Goal: Transaction & Acquisition: Purchase product/service

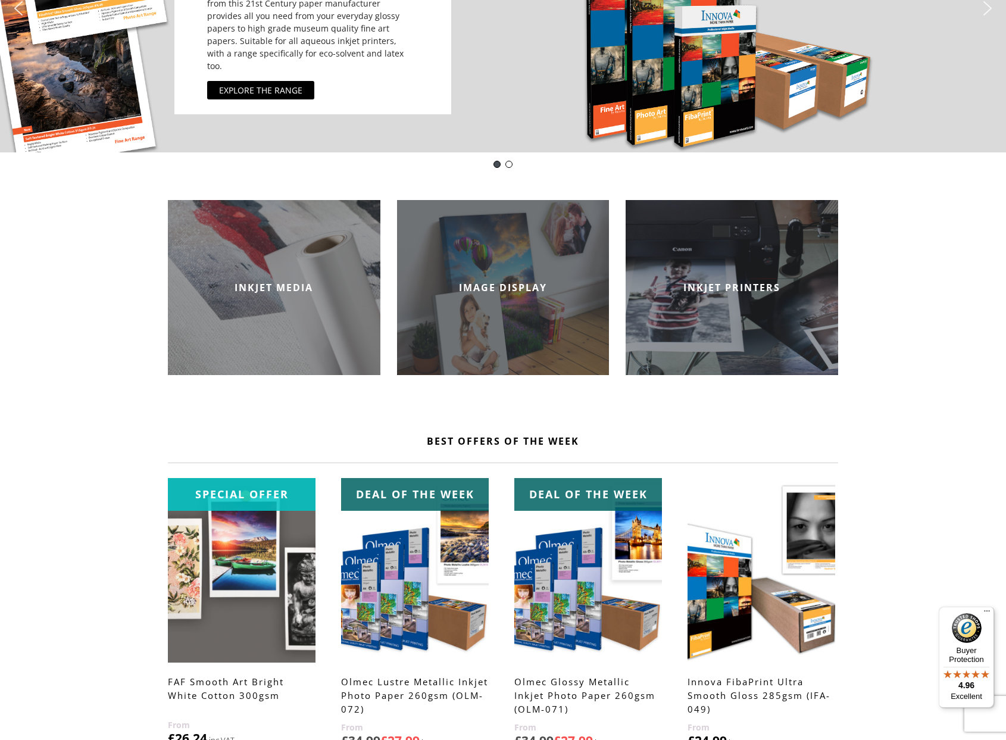
scroll to position [359, 0]
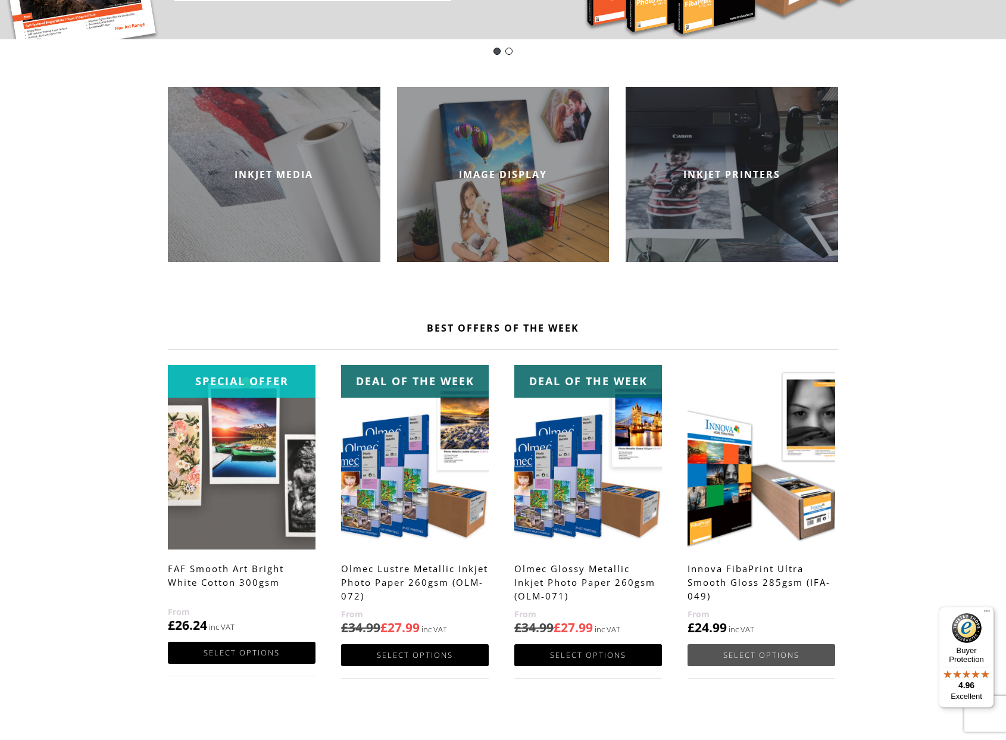
click at [781, 655] on link "Select options" at bounding box center [762, 655] width 148 height 22
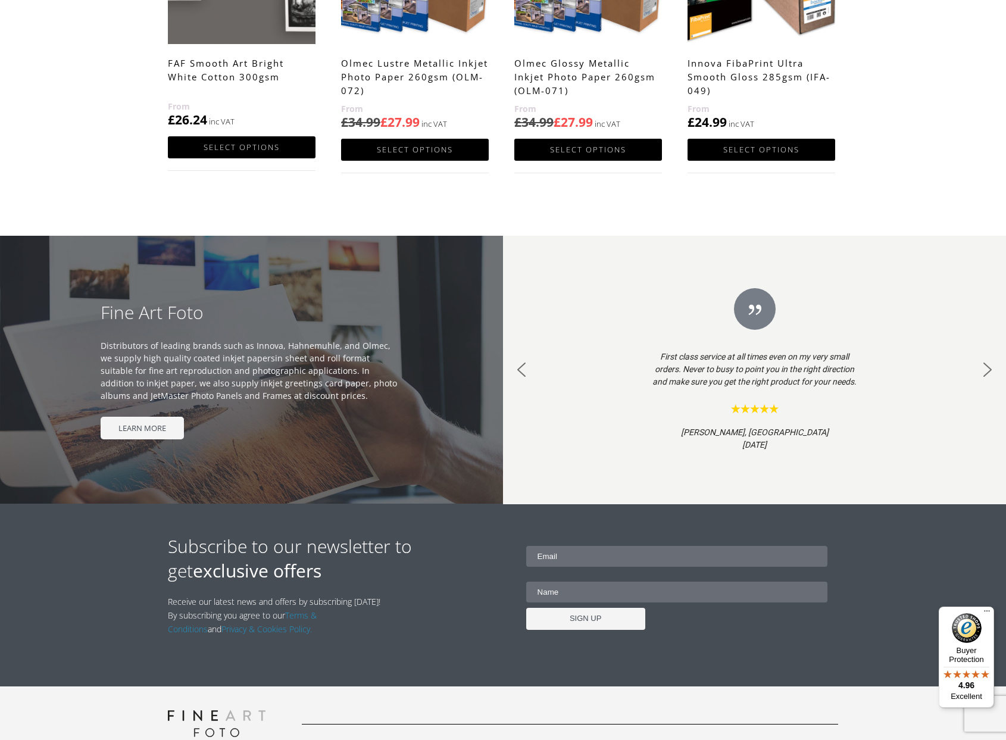
scroll to position [0, 0]
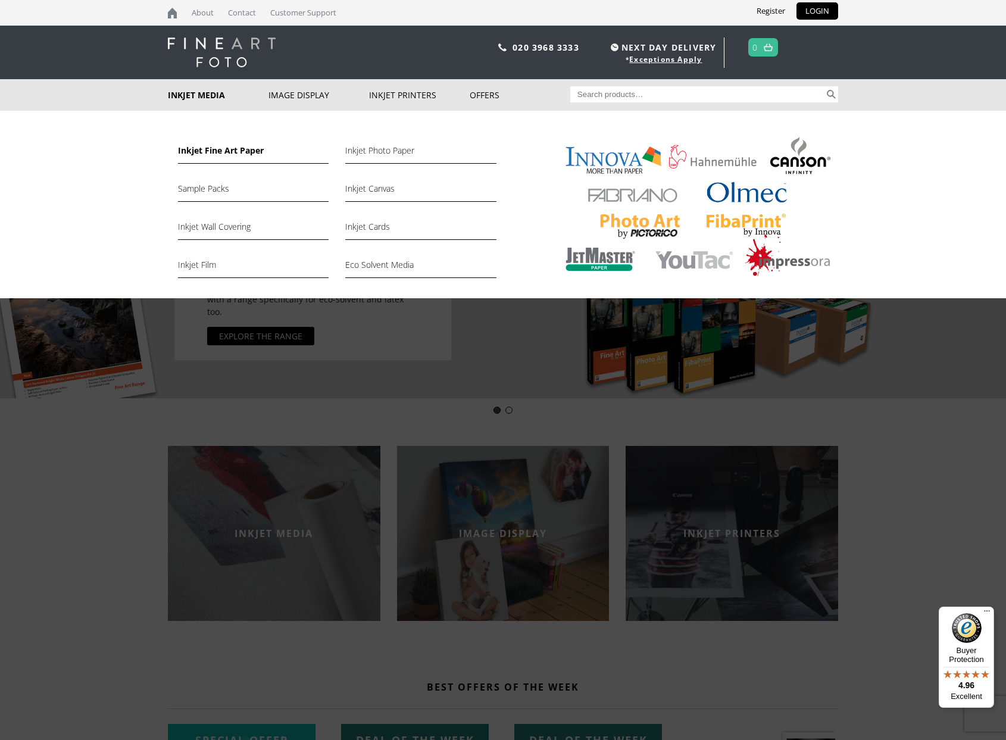
click at [205, 146] on link "Inkjet Fine Art Paper" at bounding box center [253, 153] width 151 height 20
click at [205, 154] on link "Inkjet Fine Art Paper" at bounding box center [253, 153] width 151 height 20
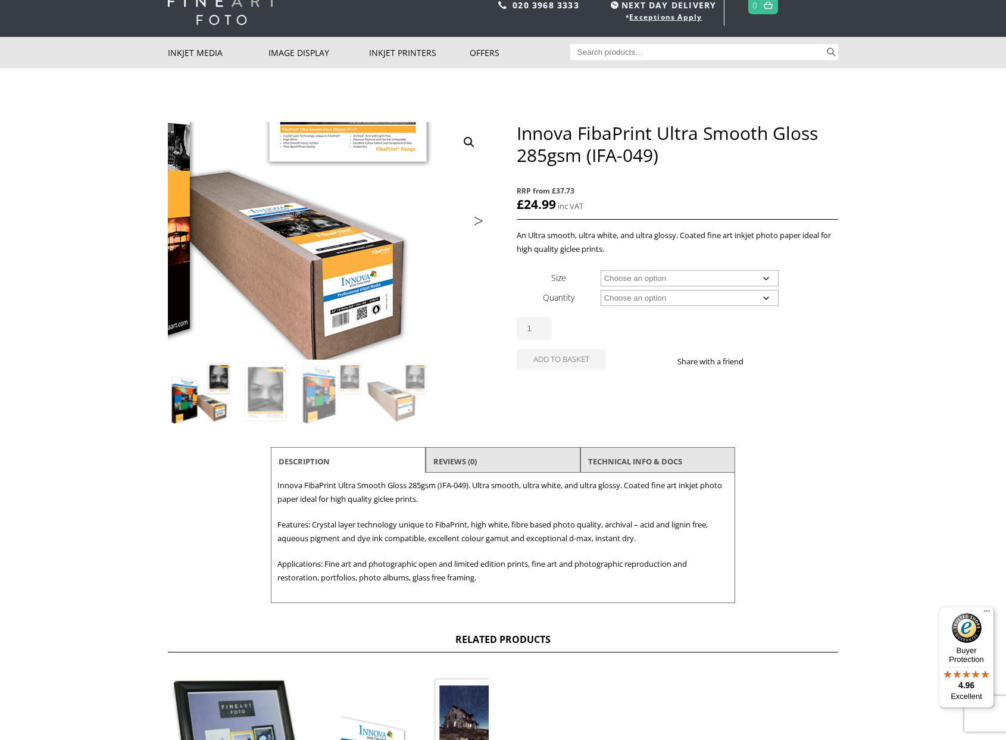
scroll to position [45, 0]
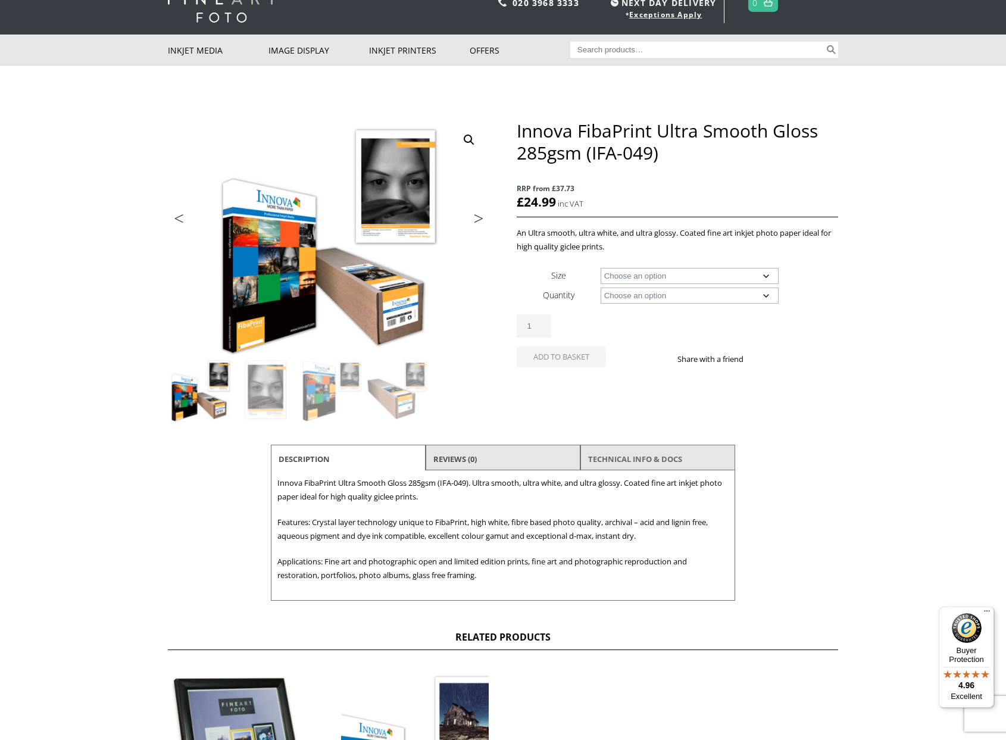
click at [641, 460] on link "TECHNICAL INFO & DOCS" at bounding box center [635, 458] width 94 height 21
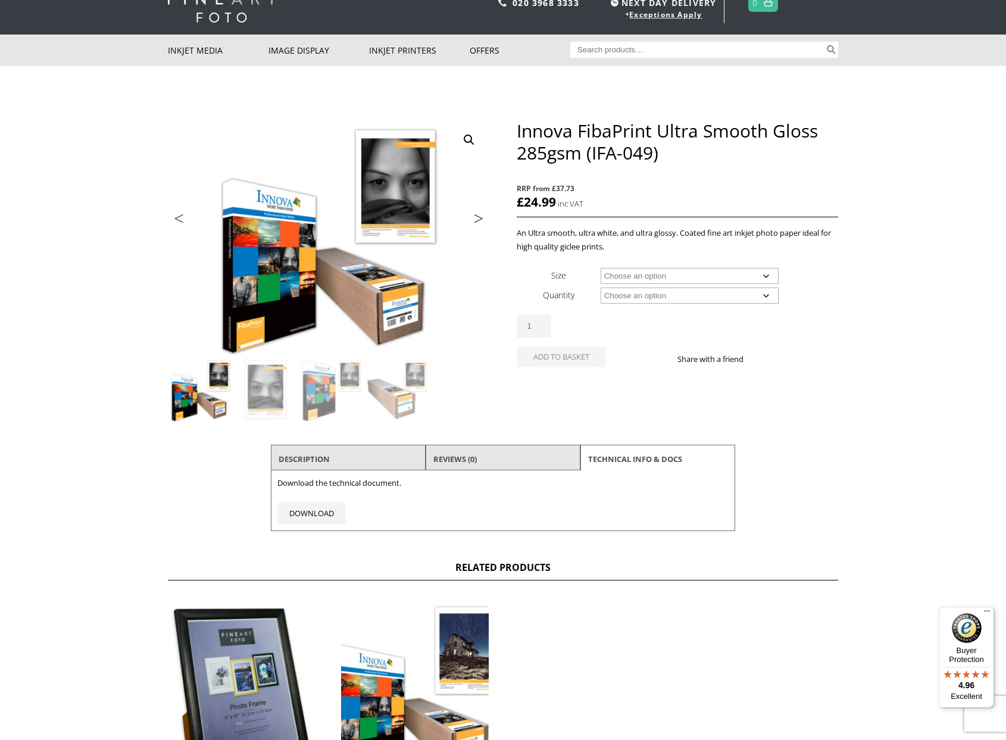
click at [364, 454] on li "Description" at bounding box center [348, 459] width 155 height 29
select select "24-wide-roll"
select select "15m"
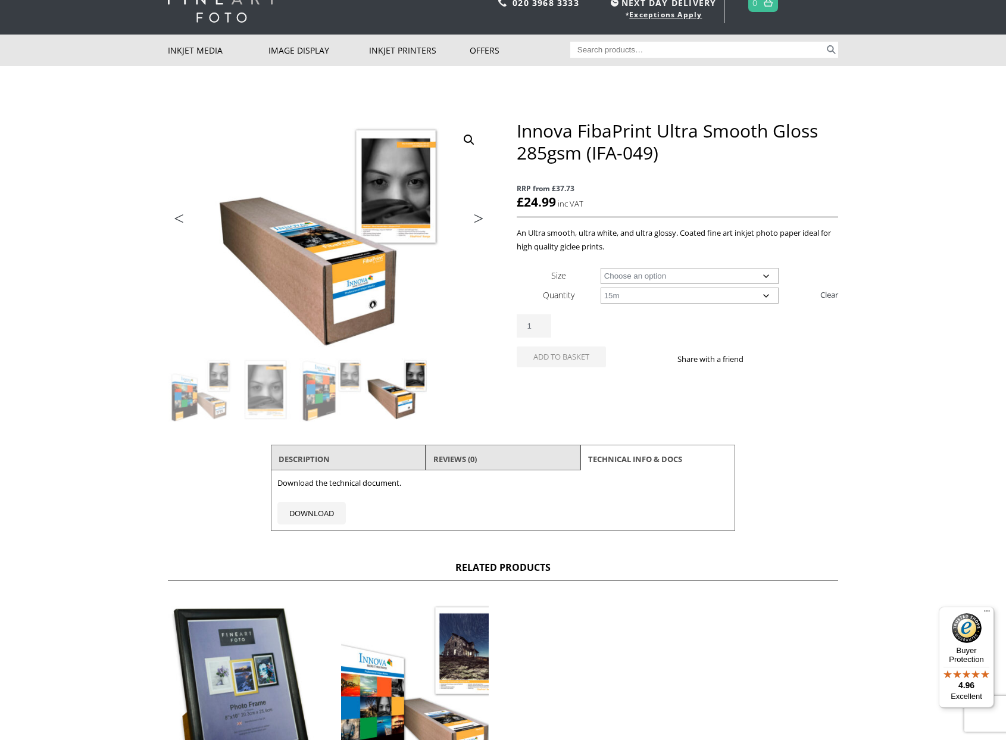
select select "24-wide-roll"
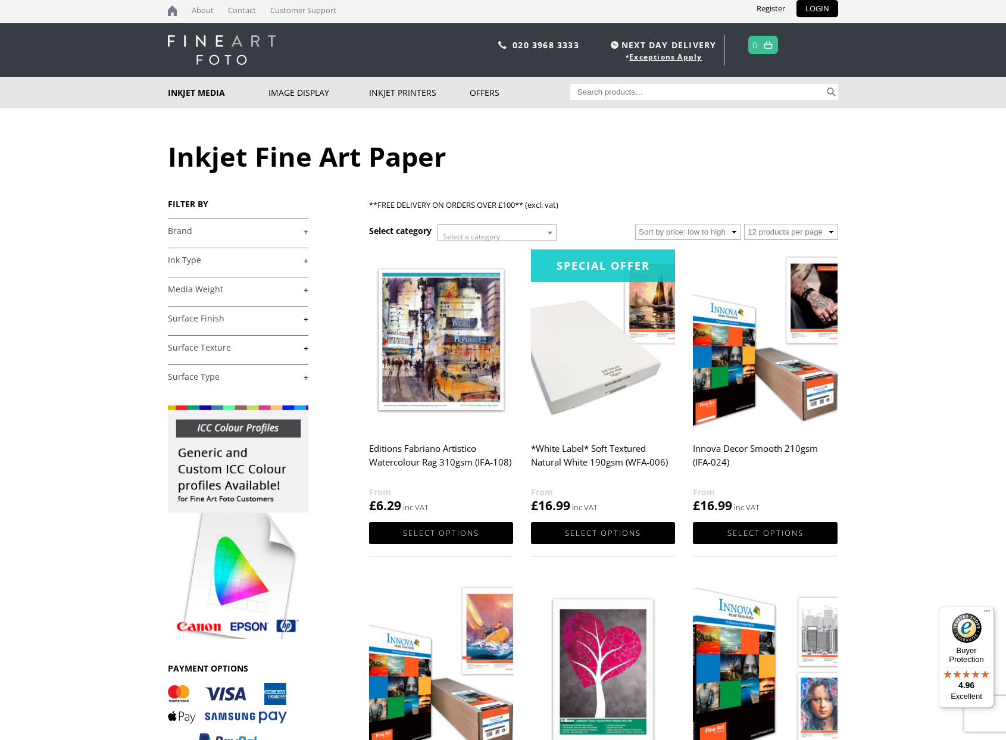
scroll to position [5, 0]
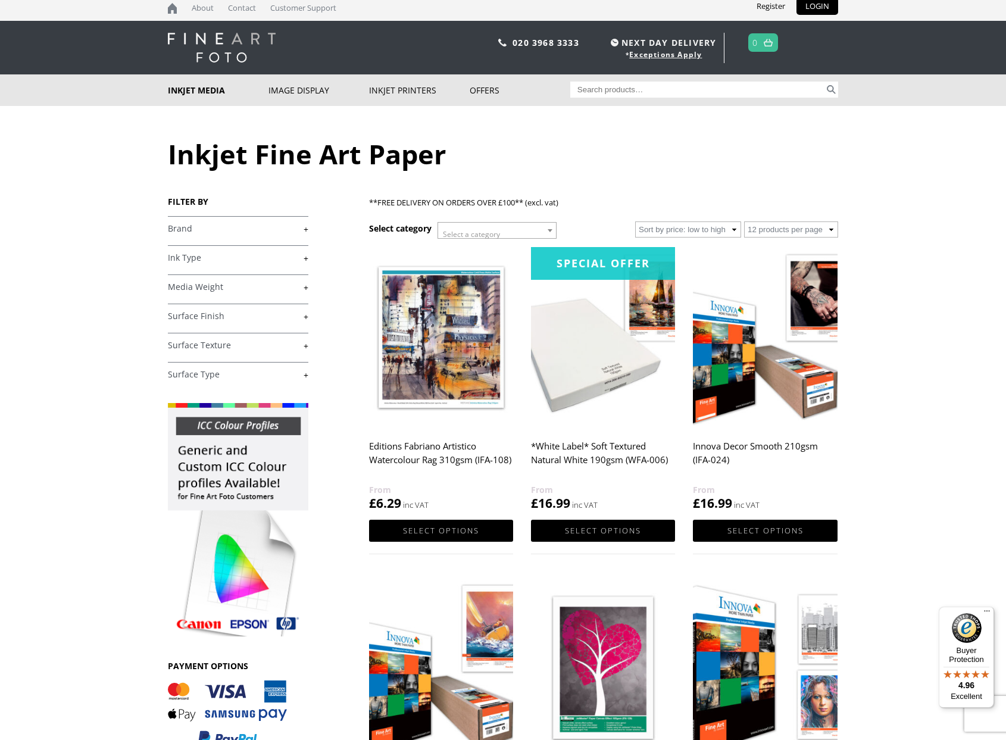
click at [797, 386] on img at bounding box center [765, 337] width 144 height 180
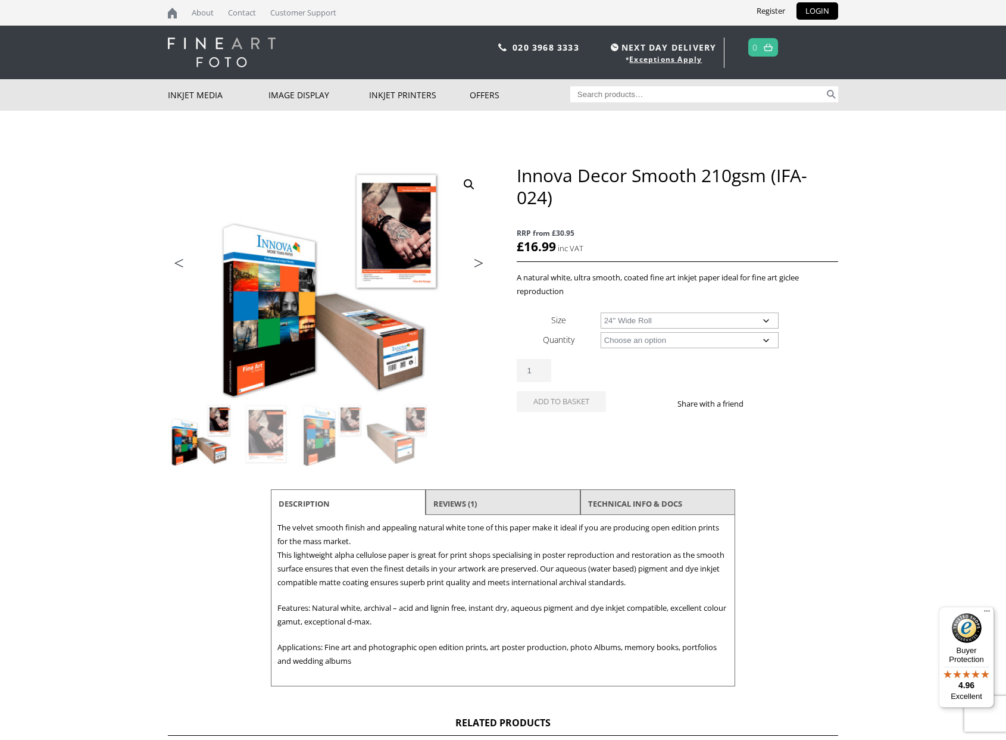
select select "24-wide-roll"
select select "30m"
select select "24-wide-roll"
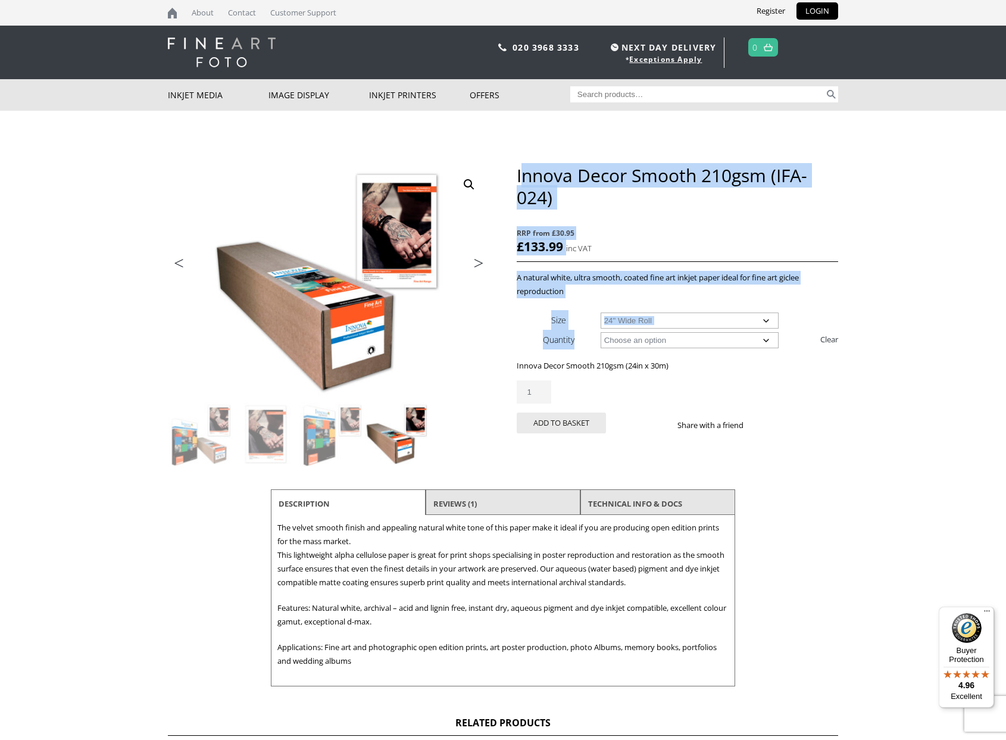
drag, startPoint x: 520, startPoint y: 181, endPoint x: 759, endPoint y: 349, distance: 292.4
click at [759, 349] on div "Innova Decor Smooth 210gsm (IFA-024) RRP from £30.95 £ 133.99 inc VAT A natural…" at bounding box center [677, 312] width 321 height 297
copy div "nnova Decor Smooth 210gsm (IFA-024) RRP from £30.95 £ 133.99 inc VAT A natural …"
